Goal: Task Accomplishment & Management: Complete application form

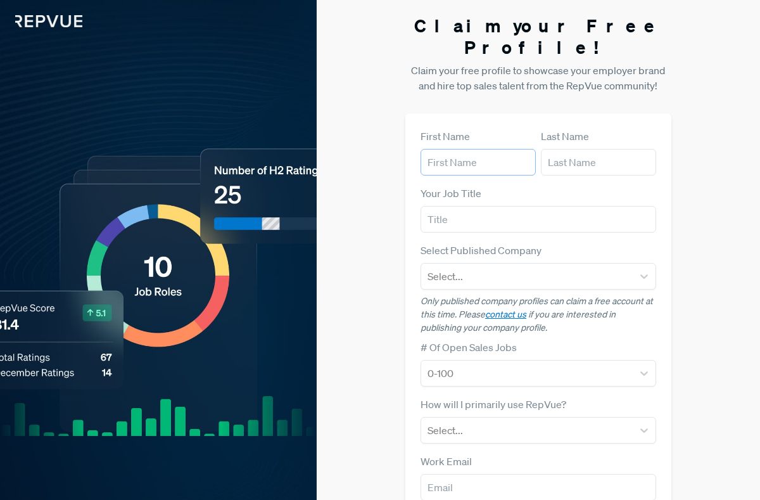
click at [499, 149] on input "text" at bounding box center [478, 162] width 115 height 27
type input "j"
type input "[PERSON_NAME]"
click at [439, 206] on input "text" at bounding box center [539, 219] width 236 height 27
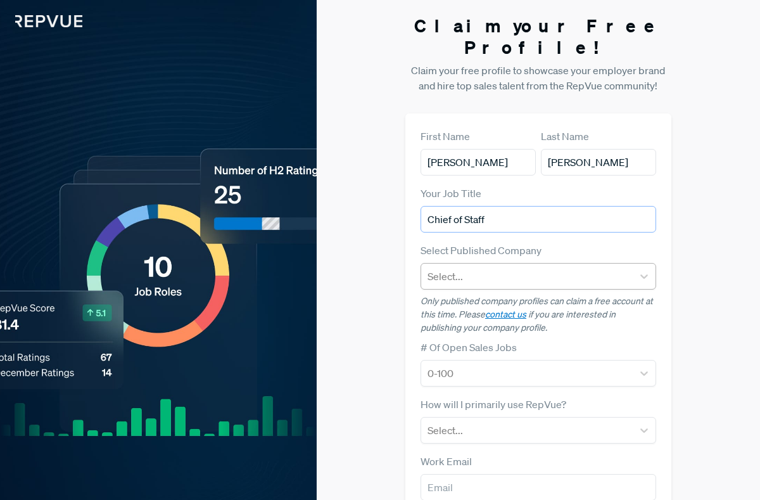
type input "Chief of Staff"
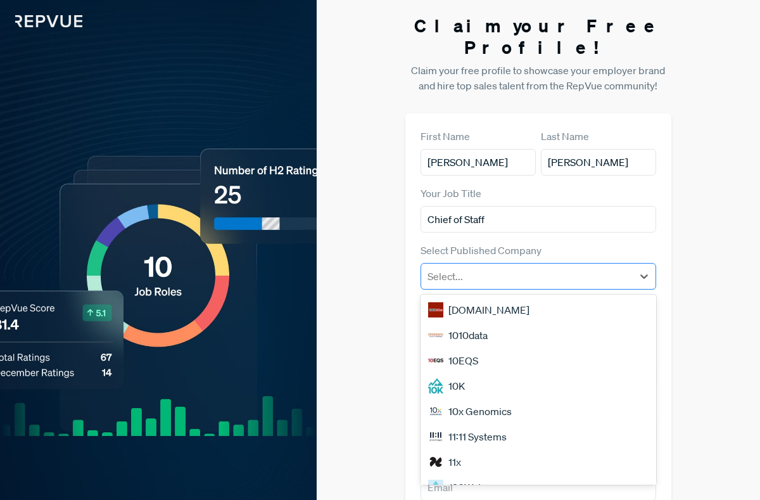
click at [537, 267] on div at bounding box center [527, 276] width 199 height 18
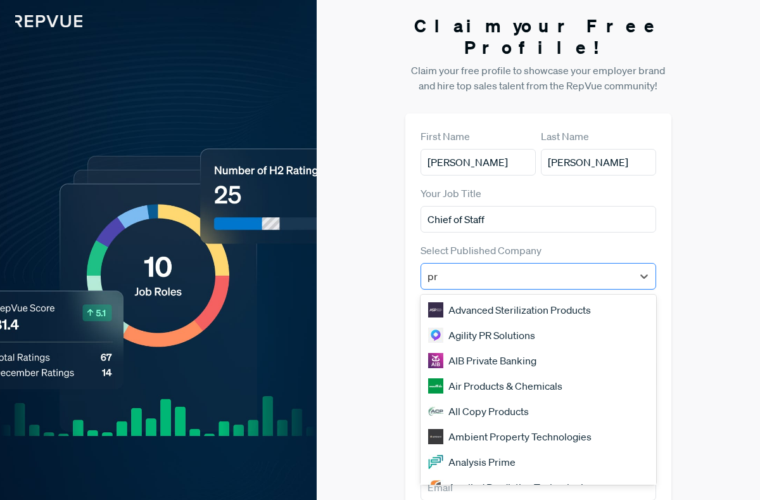
type input "p"
